Goal: Information Seeking & Learning: Learn about a topic

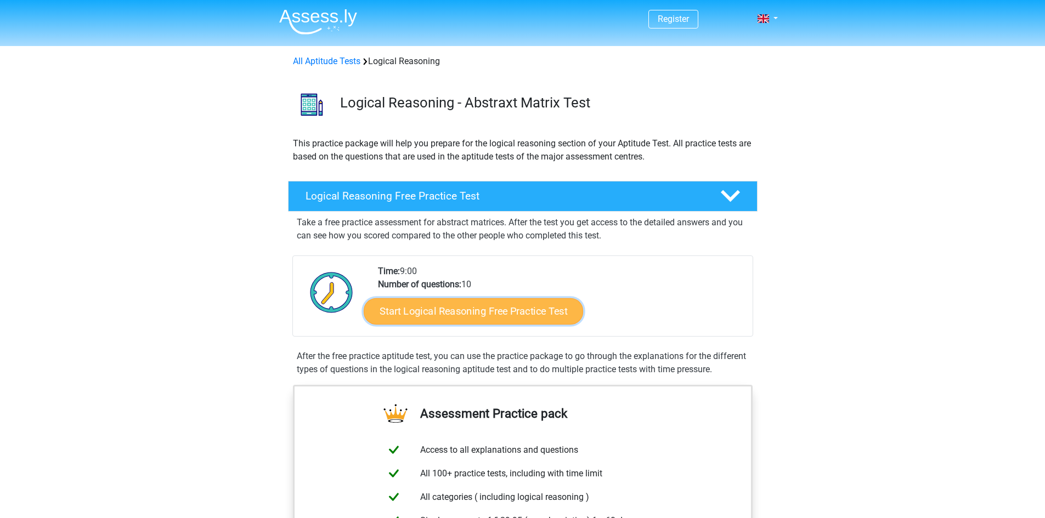
click at [455, 315] on link "Start Logical Reasoning Free Practice Test" at bounding box center [473, 311] width 219 height 26
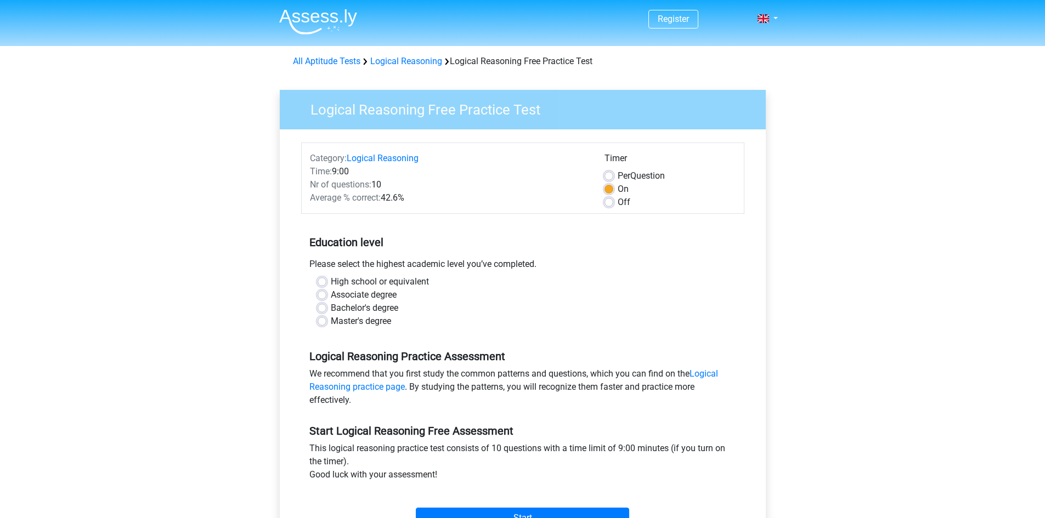
click at [349, 321] on label "Master's degree" at bounding box center [361, 321] width 60 height 13
click at [326, 321] on input "Master's degree" at bounding box center [321, 320] width 9 height 11
radio input "true"
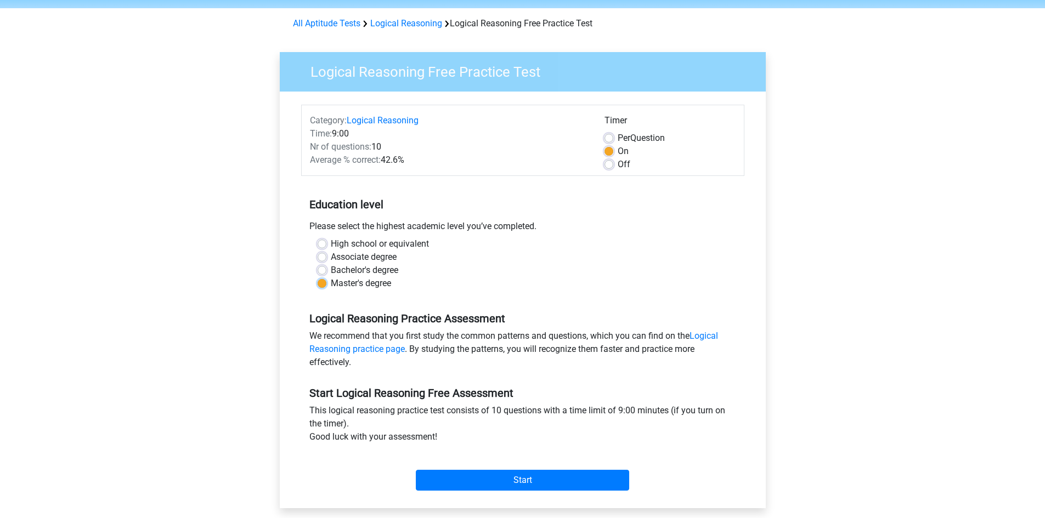
scroll to position [219, 0]
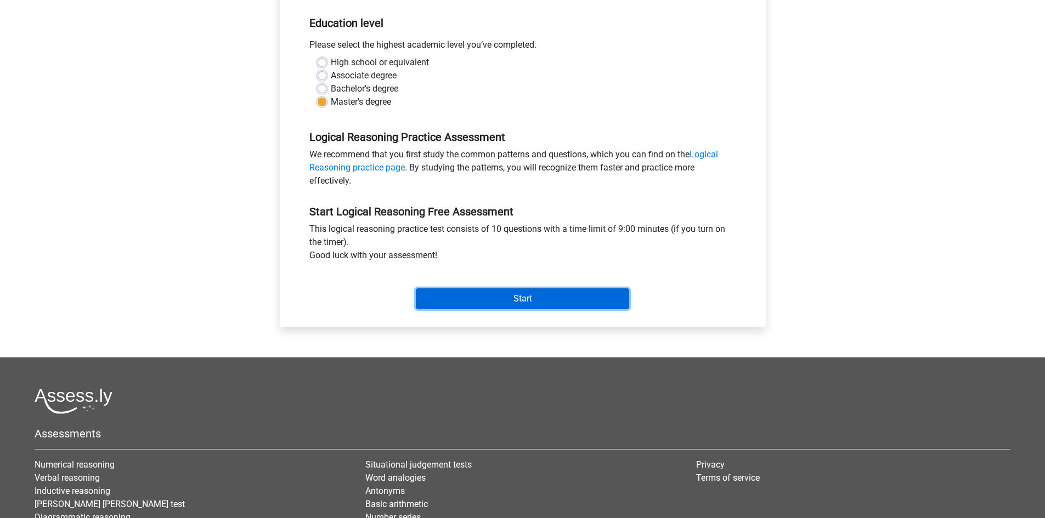
click at [521, 293] on input "Start" at bounding box center [522, 298] width 213 height 21
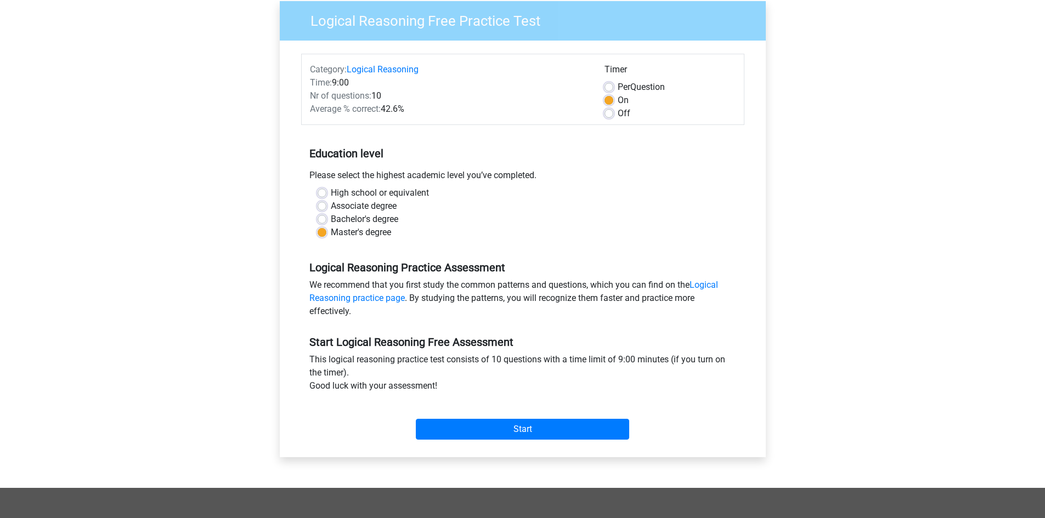
scroll to position [55, 0]
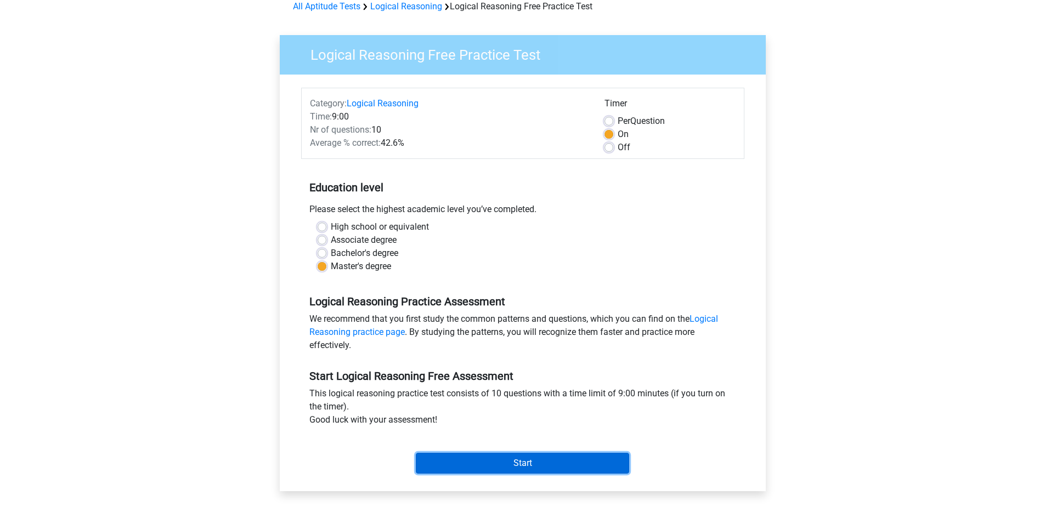
click at [536, 464] on input "Start" at bounding box center [522, 463] width 213 height 21
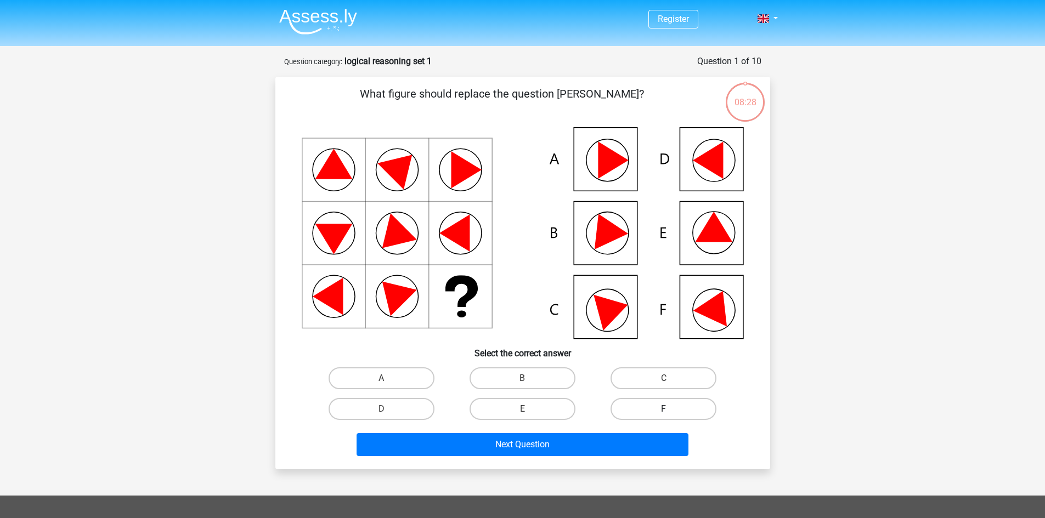
drag, startPoint x: 693, startPoint y: 413, endPoint x: 685, endPoint y: 414, distance: 7.1
click at [689, 413] on label "F" at bounding box center [663, 409] width 106 height 22
click at [671, 413] on input "F" at bounding box center [666, 412] width 7 height 7
radio input "true"
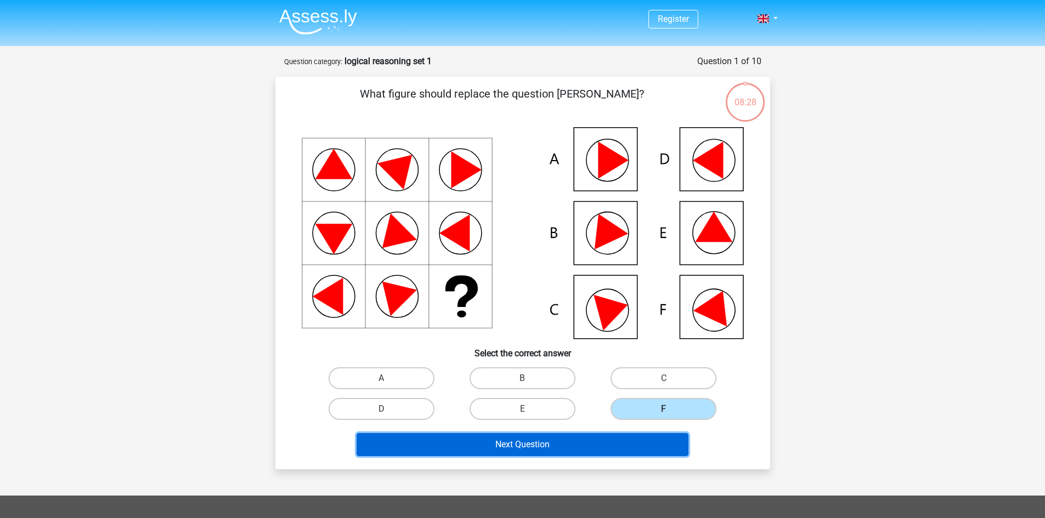
click at [630, 438] on button "Next Question" at bounding box center [522, 444] width 332 height 23
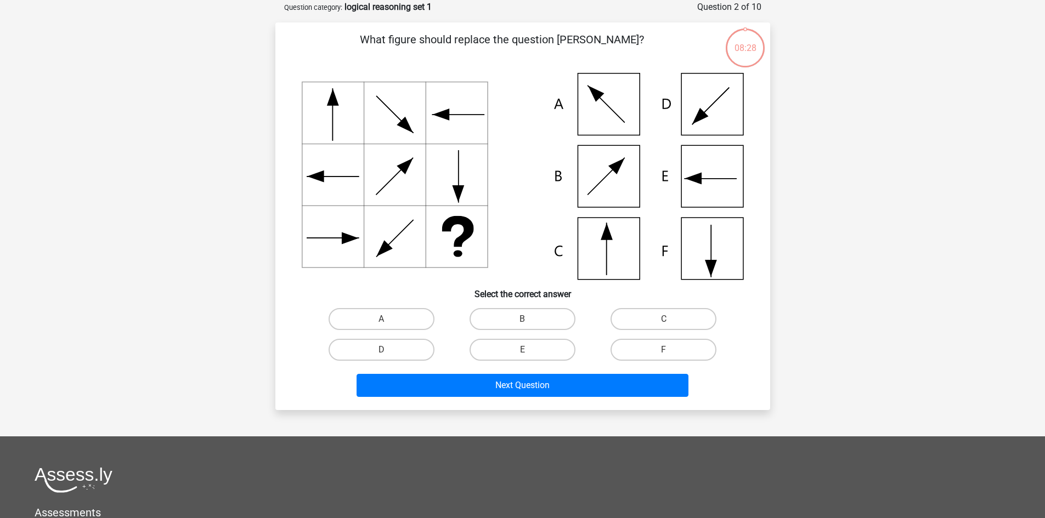
scroll to position [55, 0]
click at [648, 314] on label "C" at bounding box center [663, 319] width 106 height 22
click at [663, 319] on input "C" at bounding box center [666, 322] width 7 height 7
radio input "true"
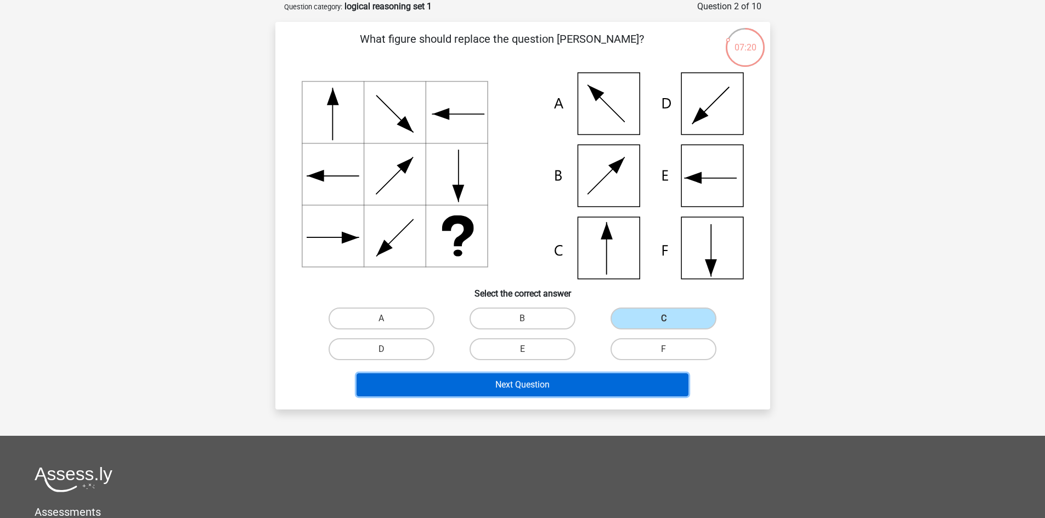
click at [574, 383] on button "Next Question" at bounding box center [522, 384] width 332 height 23
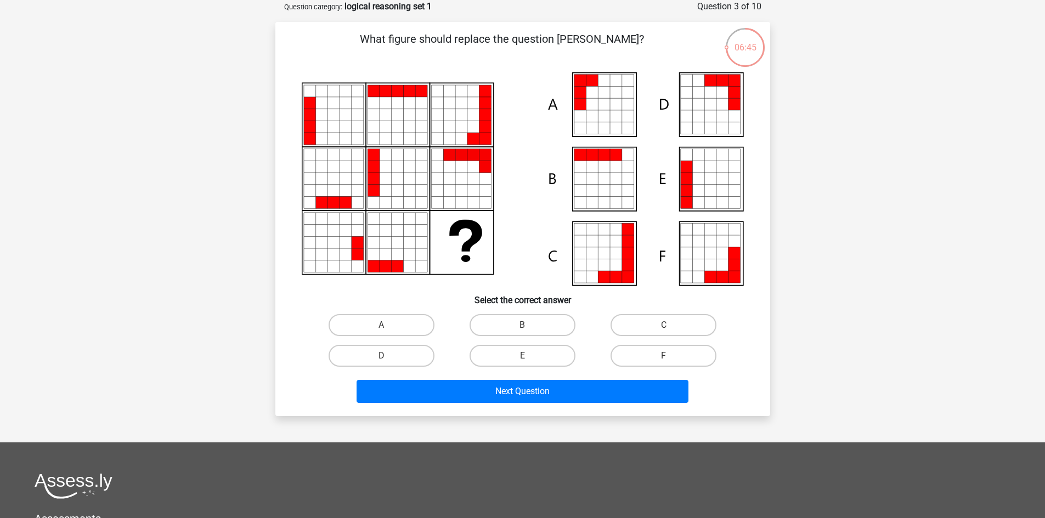
click at [308, 254] on icon at bounding box center [310, 254] width 12 height 12
click at [402, 322] on label "A" at bounding box center [381, 325] width 106 height 22
click at [388, 325] on input "A" at bounding box center [384, 328] width 7 height 7
radio input "true"
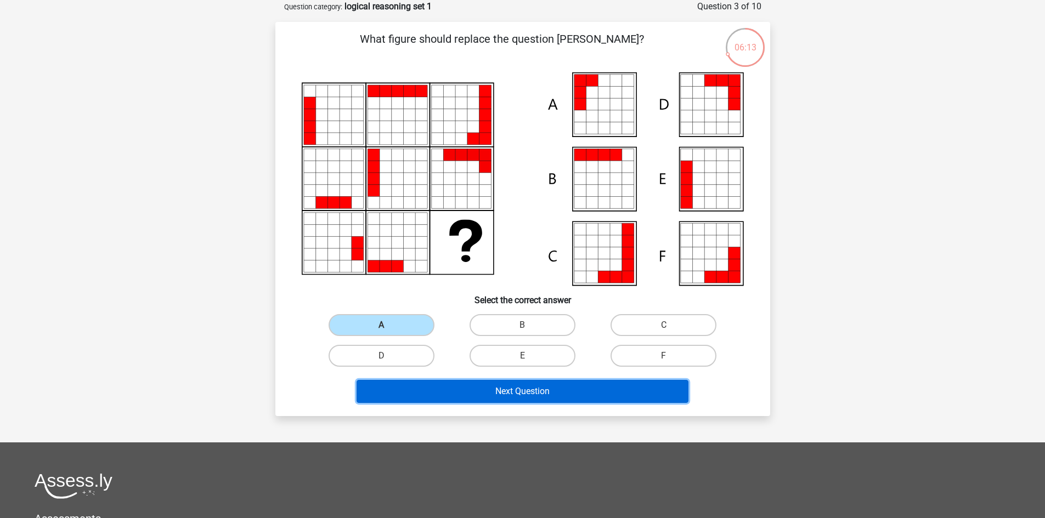
click at [514, 383] on button "Next Question" at bounding box center [522, 391] width 332 height 23
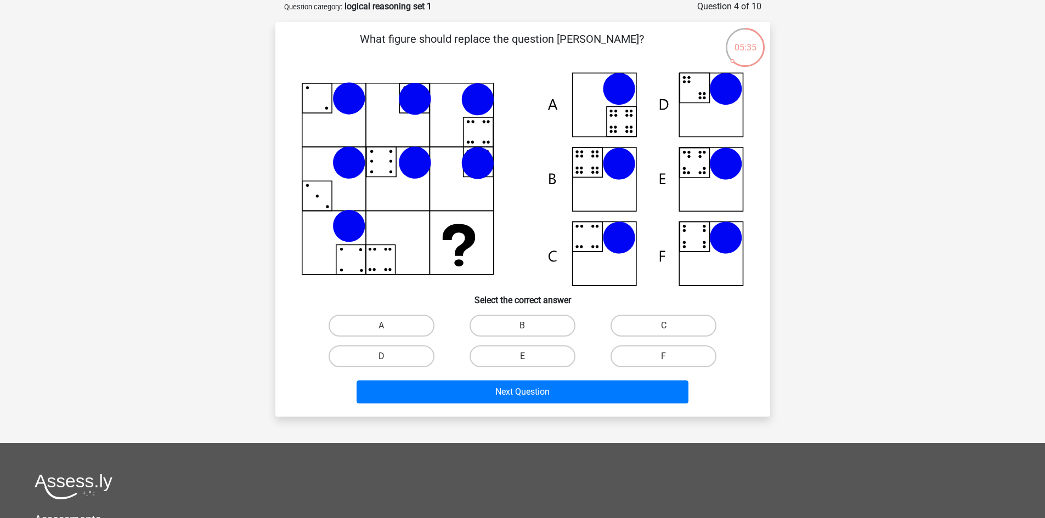
drag, startPoint x: 406, startPoint y: 233, endPoint x: 412, endPoint y: 238, distance: 7.8
click at [412, 243] on icon at bounding box center [523, 179] width 442 height 214
click at [504, 357] on label "E" at bounding box center [522, 356] width 106 height 22
click at [522, 357] on input "E" at bounding box center [525, 359] width 7 height 7
radio input "true"
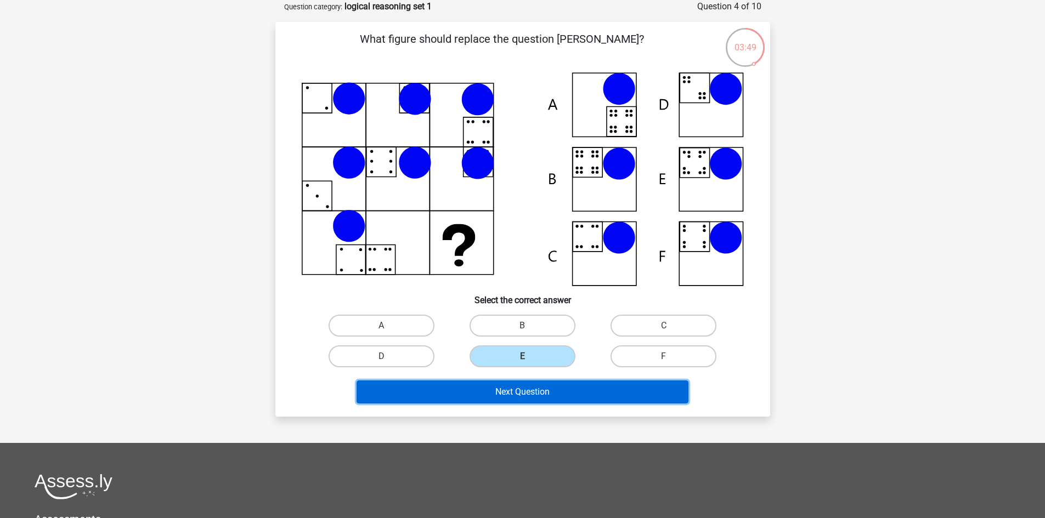
click at [530, 392] on button "Next Question" at bounding box center [522, 392] width 332 height 23
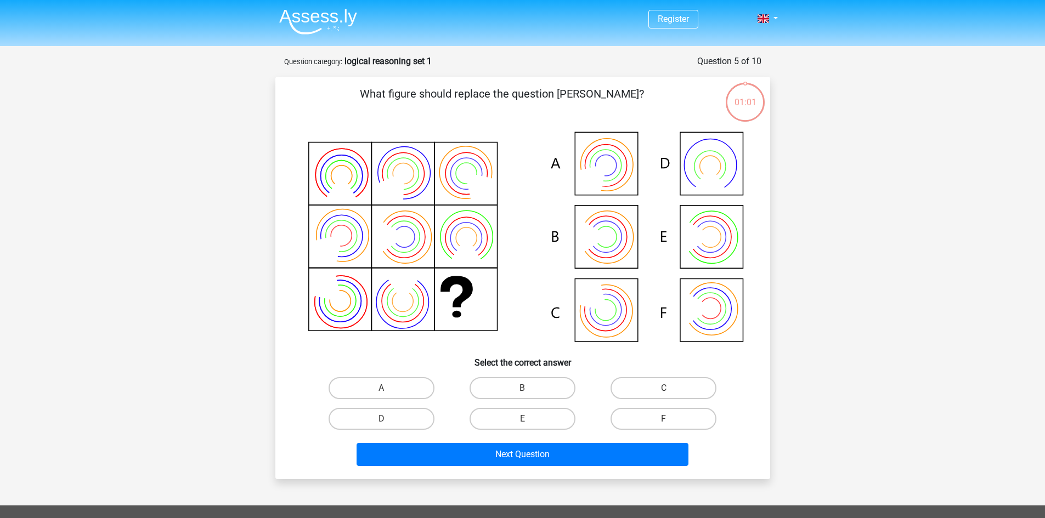
click at [672, 319] on icon at bounding box center [523, 238] width 442 height 222
click at [710, 317] on icon at bounding box center [523, 238] width 442 height 222
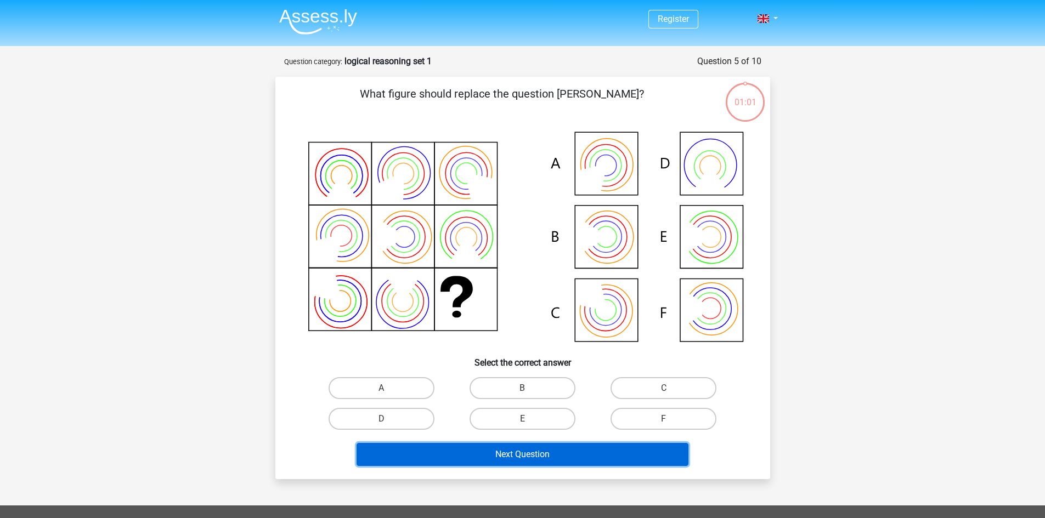
click at [566, 443] on button "Next Question" at bounding box center [522, 454] width 332 height 23
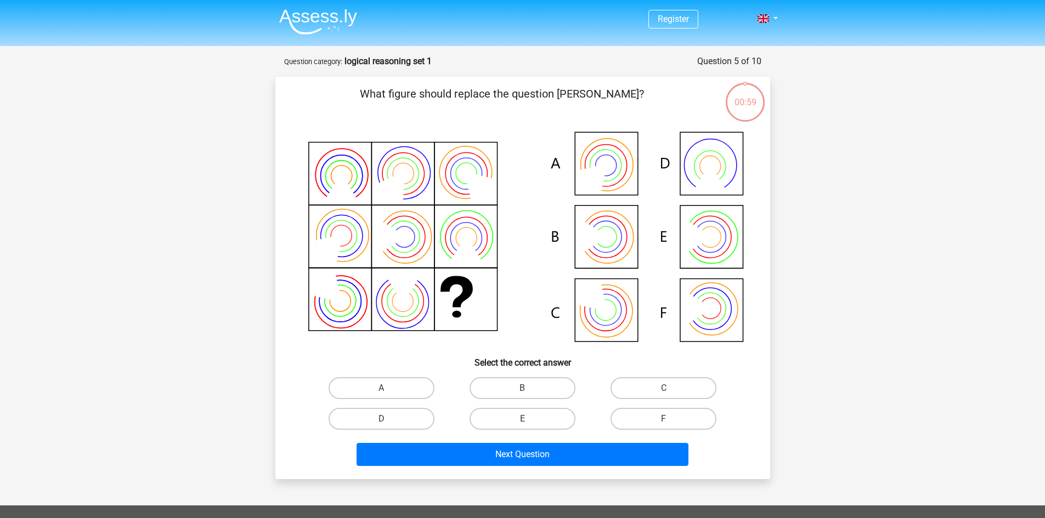
drag, startPoint x: 524, startPoint y: 404, endPoint x: 524, endPoint y: 394, distance: 9.9
click at [524, 401] on div "A B C D E" at bounding box center [522, 403] width 423 height 61
click at [524, 394] on input "B" at bounding box center [525, 391] width 7 height 7
radio input "true"
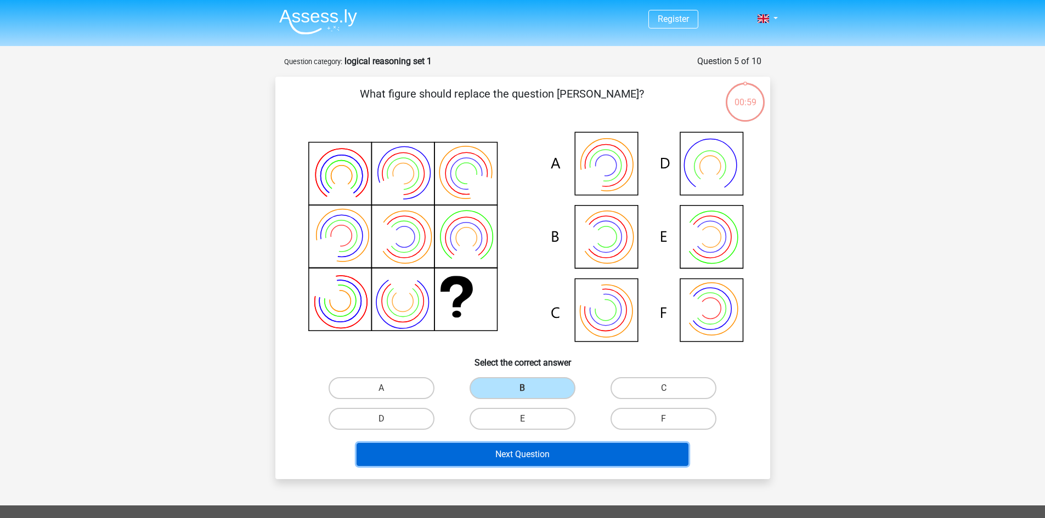
click at [515, 451] on button "Next Question" at bounding box center [522, 454] width 332 height 23
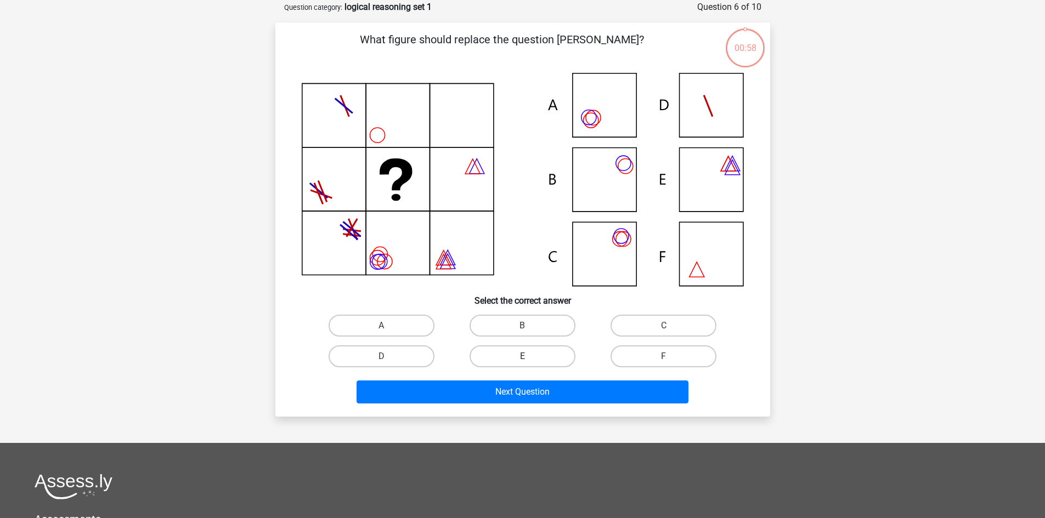
scroll to position [55, 0]
click at [534, 342] on div "E" at bounding box center [522, 356] width 141 height 31
click at [538, 350] on label "E" at bounding box center [522, 356] width 106 height 22
click at [529, 356] on input "E" at bounding box center [525, 359] width 7 height 7
radio input "true"
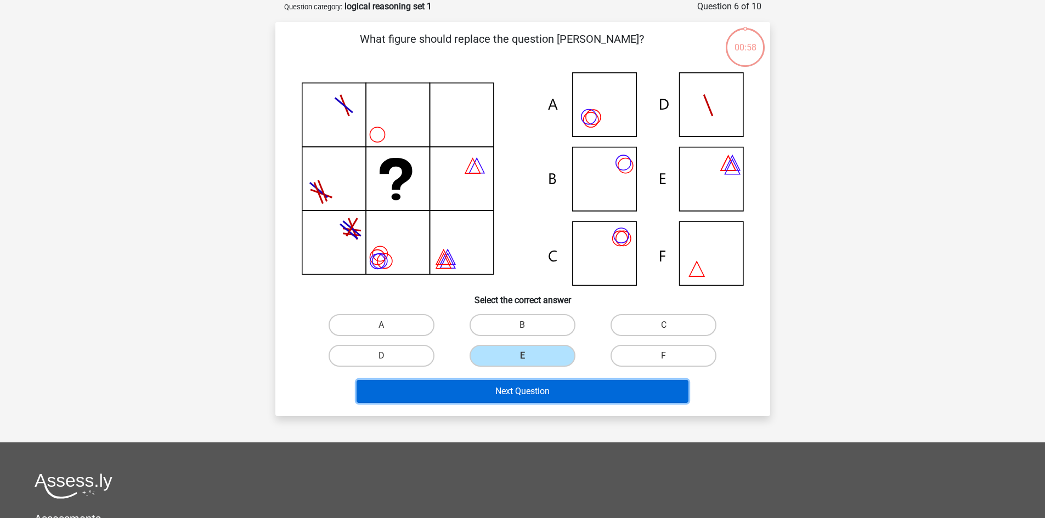
click at [544, 397] on button "Next Question" at bounding box center [522, 391] width 332 height 23
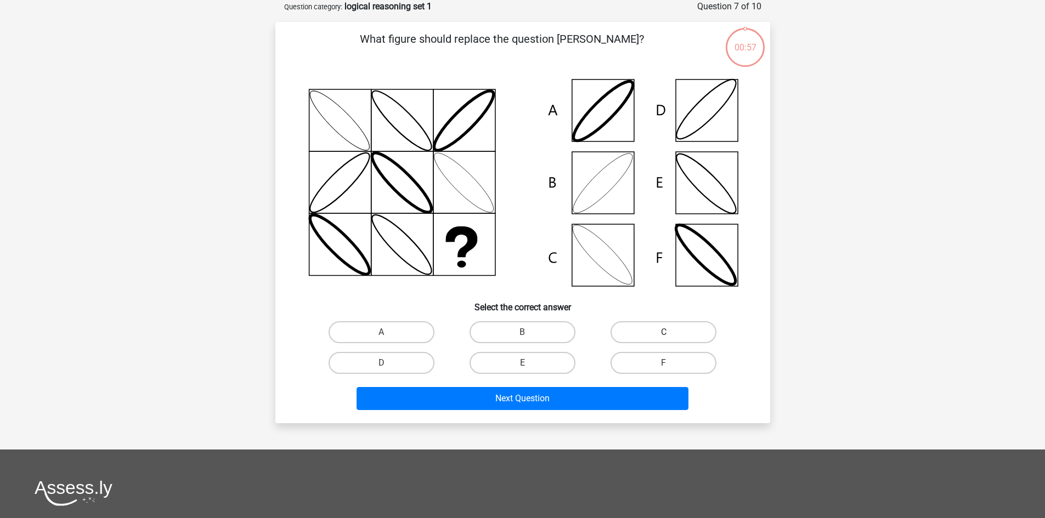
click at [644, 333] on label "C" at bounding box center [663, 332] width 106 height 22
click at [663, 333] on input "C" at bounding box center [666, 335] width 7 height 7
radio input "true"
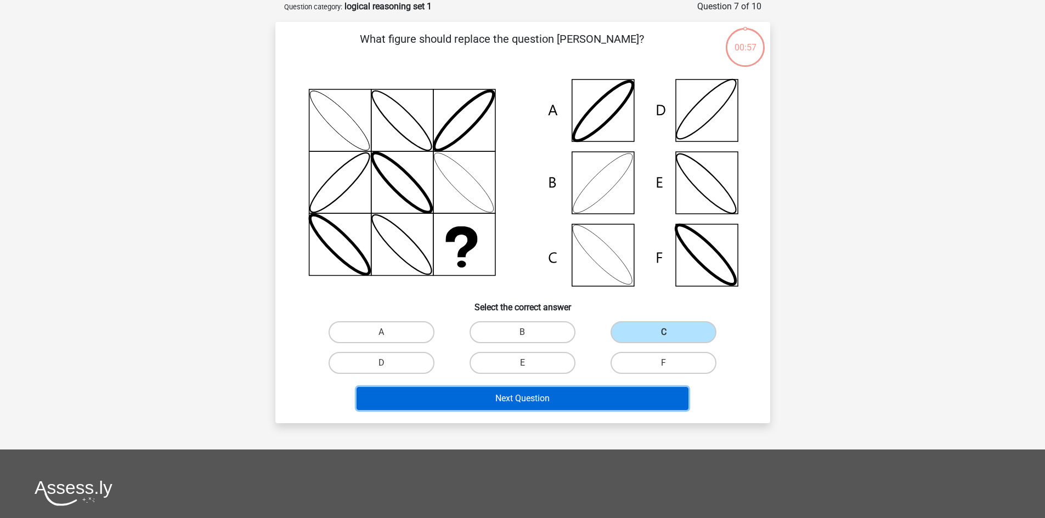
click at [554, 399] on button "Next Question" at bounding box center [522, 398] width 332 height 23
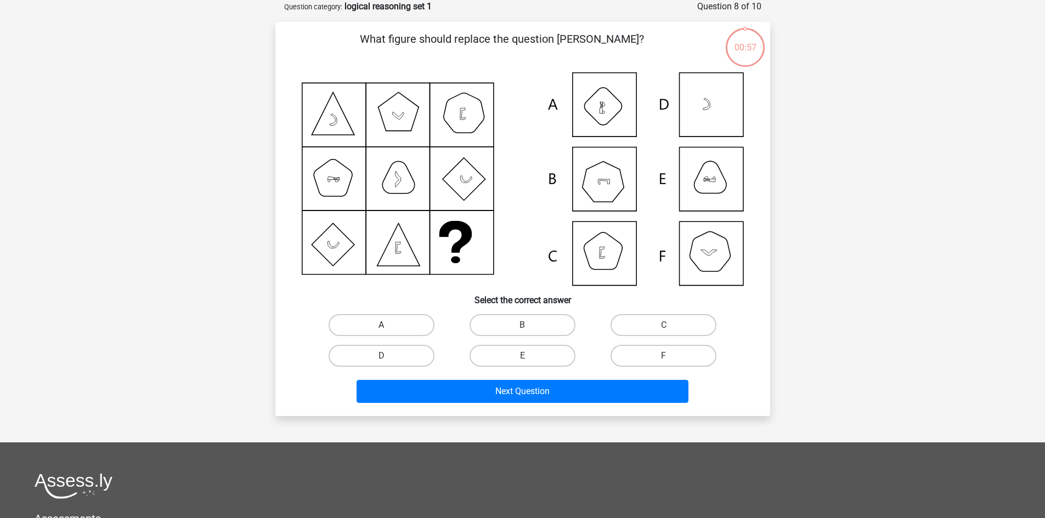
click at [390, 324] on label "A" at bounding box center [381, 325] width 106 height 22
click at [388, 325] on input "A" at bounding box center [384, 328] width 7 height 7
radio input "true"
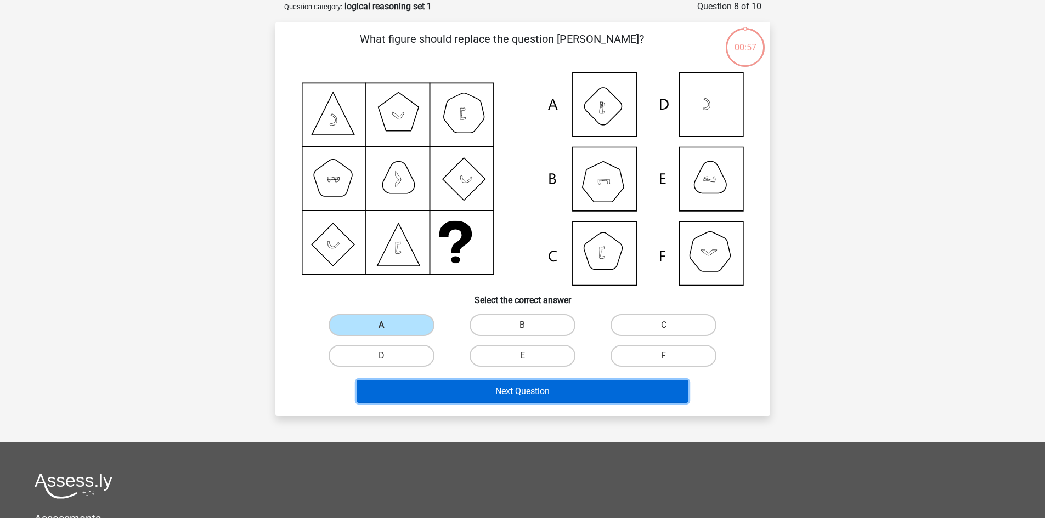
click at [461, 390] on button "Next Question" at bounding box center [522, 391] width 332 height 23
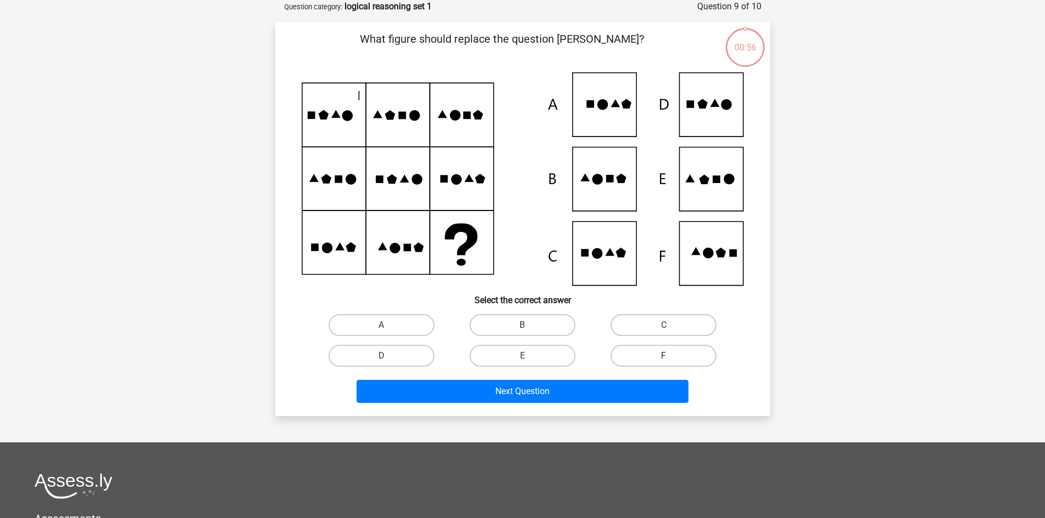
click at [631, 356] on label "F" at bounding box center [663, 356] width 106 height 22
click at [663, 356] on input "F" at bounding box center [666, 359] width 7 height 7
radio input "true"
click at [558, 404] on div "Next Question" at bounding box center [522, 393] width 423 height 27
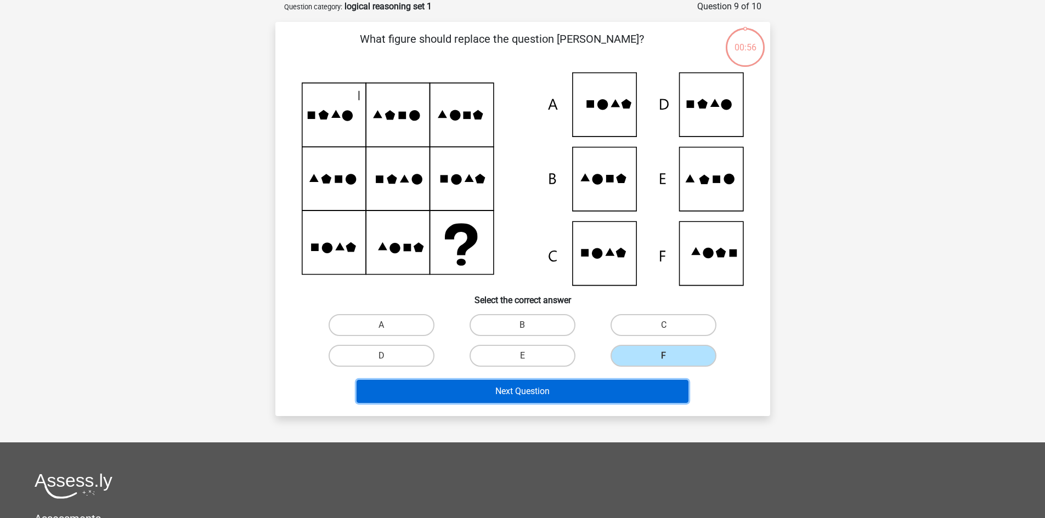
click at [541, 395] on button "Next Question" at bounding box center [522, 391] width 332 height 23
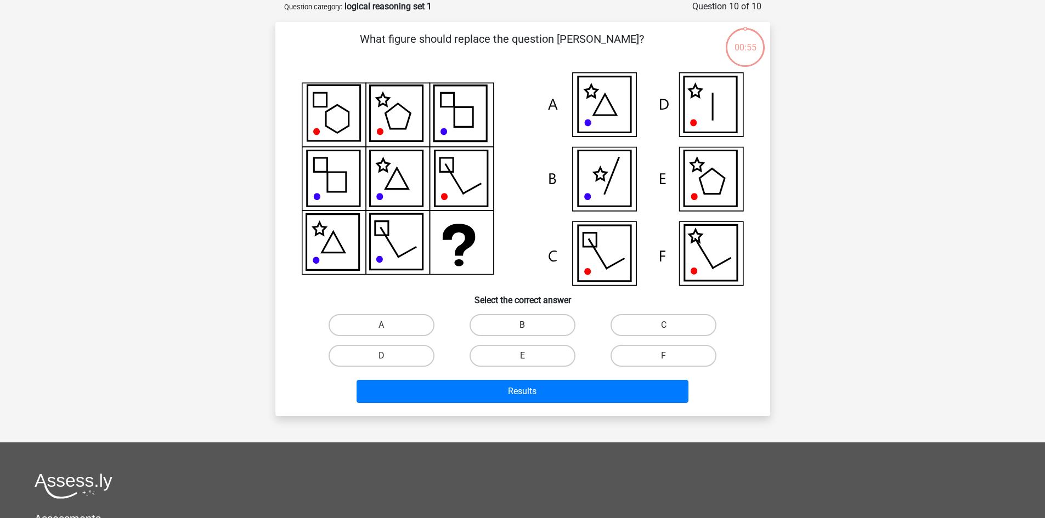
click at [527, 322] on label "B" at bounding box center [522, 325] width 106 height 22
click at [527, 325] on input "B" at bounding box center [525, 328] width 7 height 7
radio input "true"
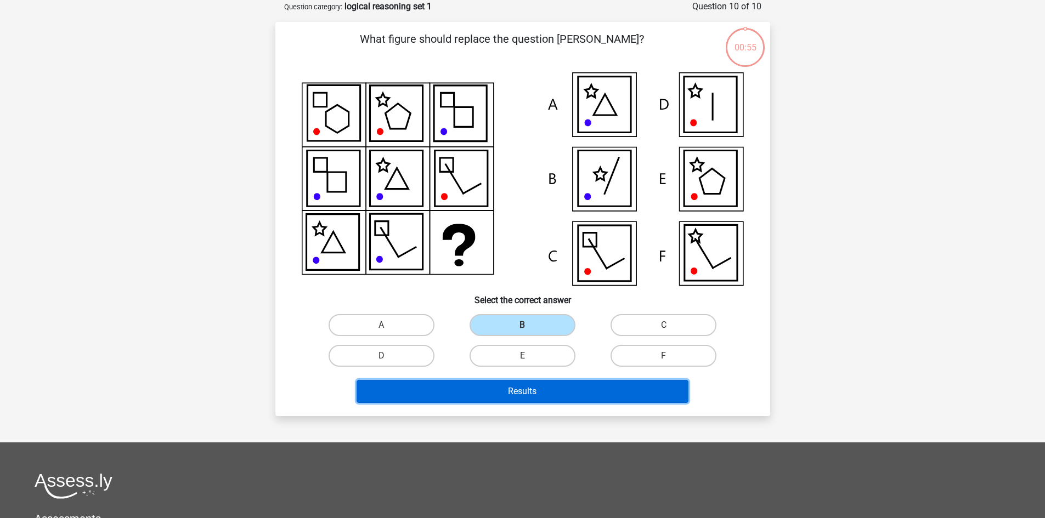
click at [526, 384] on button "Results" at bounding box center [522, 391] width 332 height 23
